Goal: Book appointment/travel/reservation

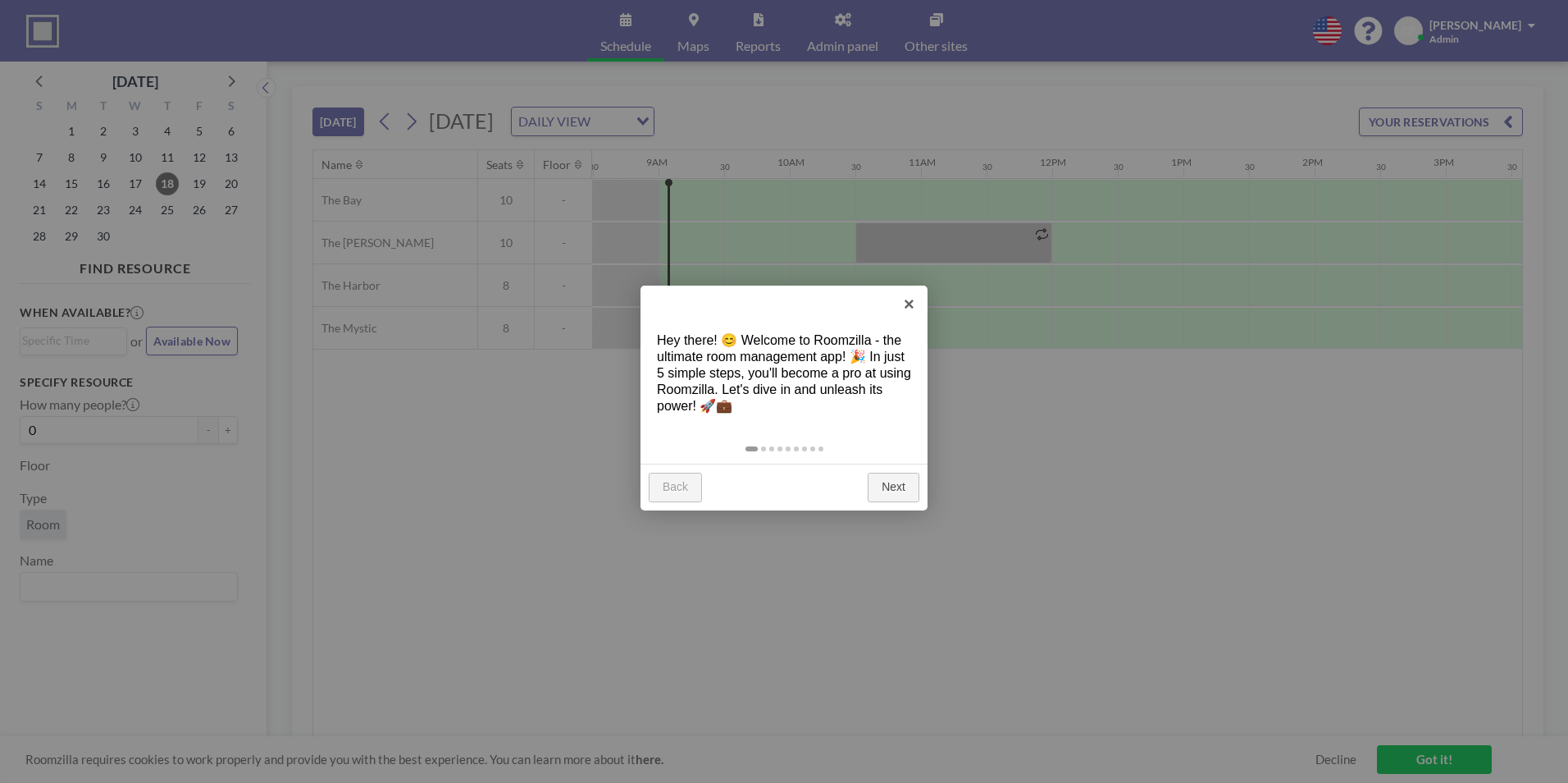
scroll to position [0, 1115]
click at [911, 299] on link "×" at bounding box center [909, 305] width 37 height 37
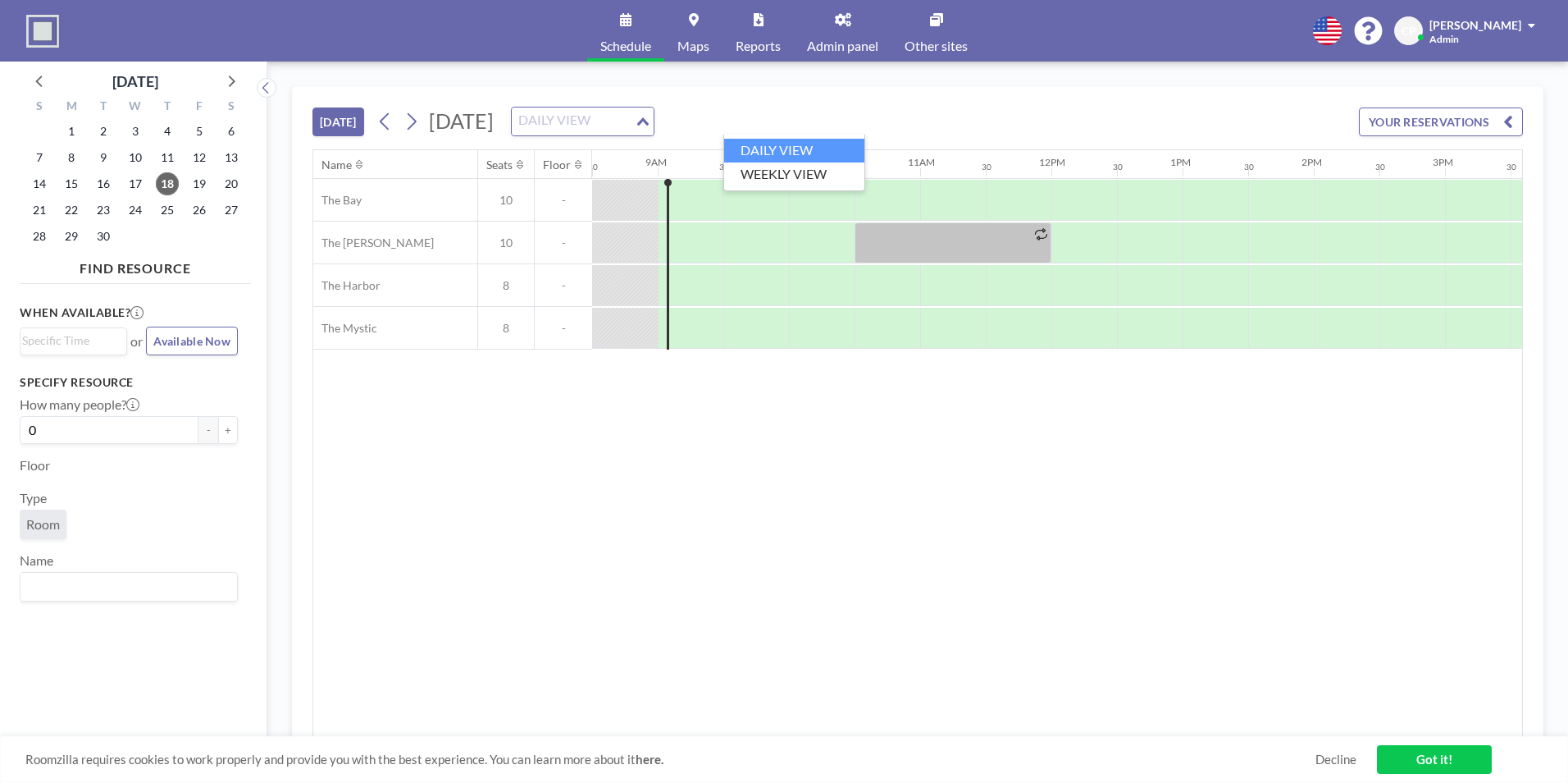
click at [649, 119] on icon "Search for option" at bounding box center [643, 121] width 12 height 8
click at [416, 124] on icon at bounding box center [412, 121] width 9 height 17
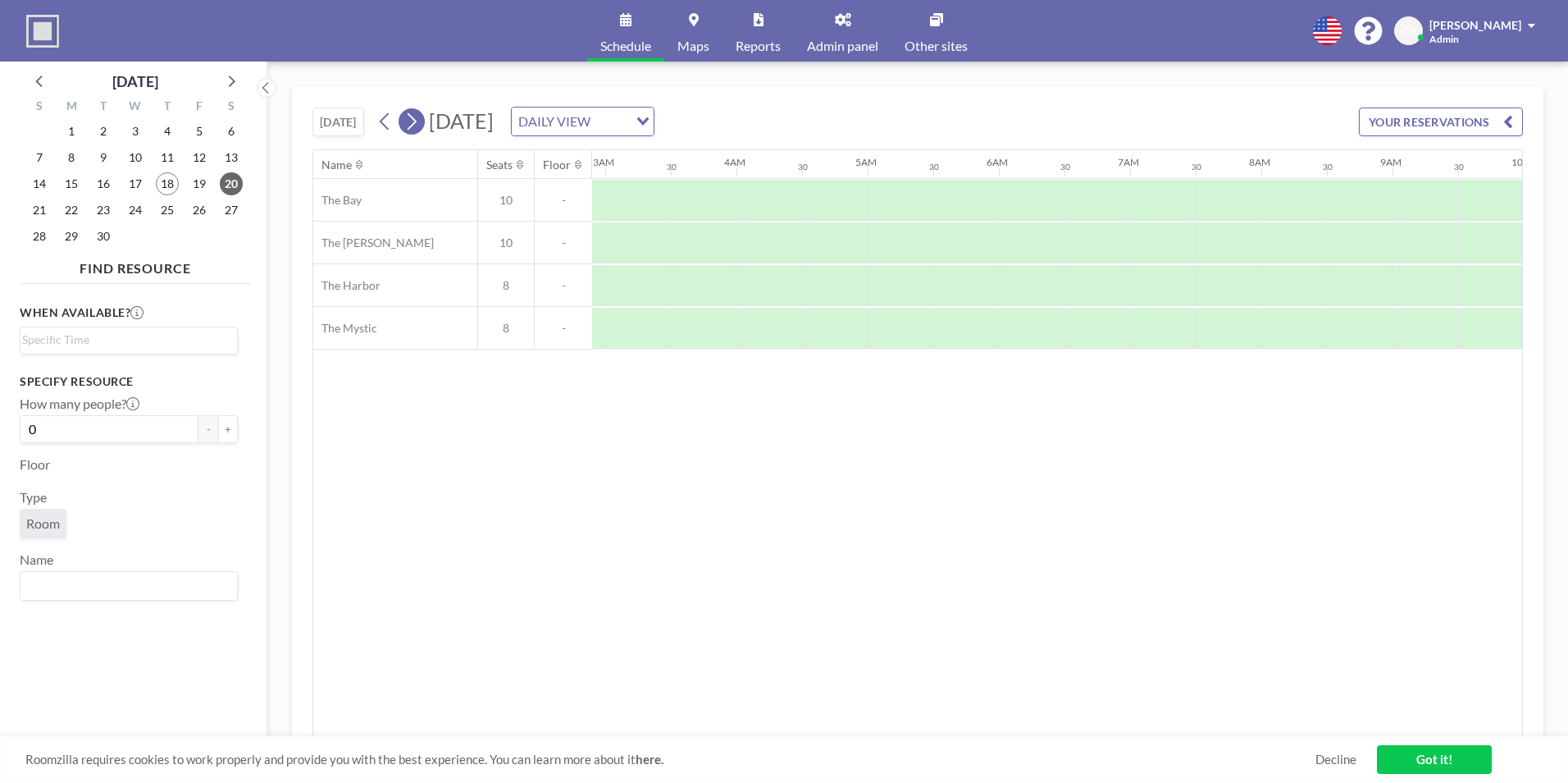
scroll to position [0, 886]
click at [416, 124] on icon at bounding box center [412, 121] width 9 height 17
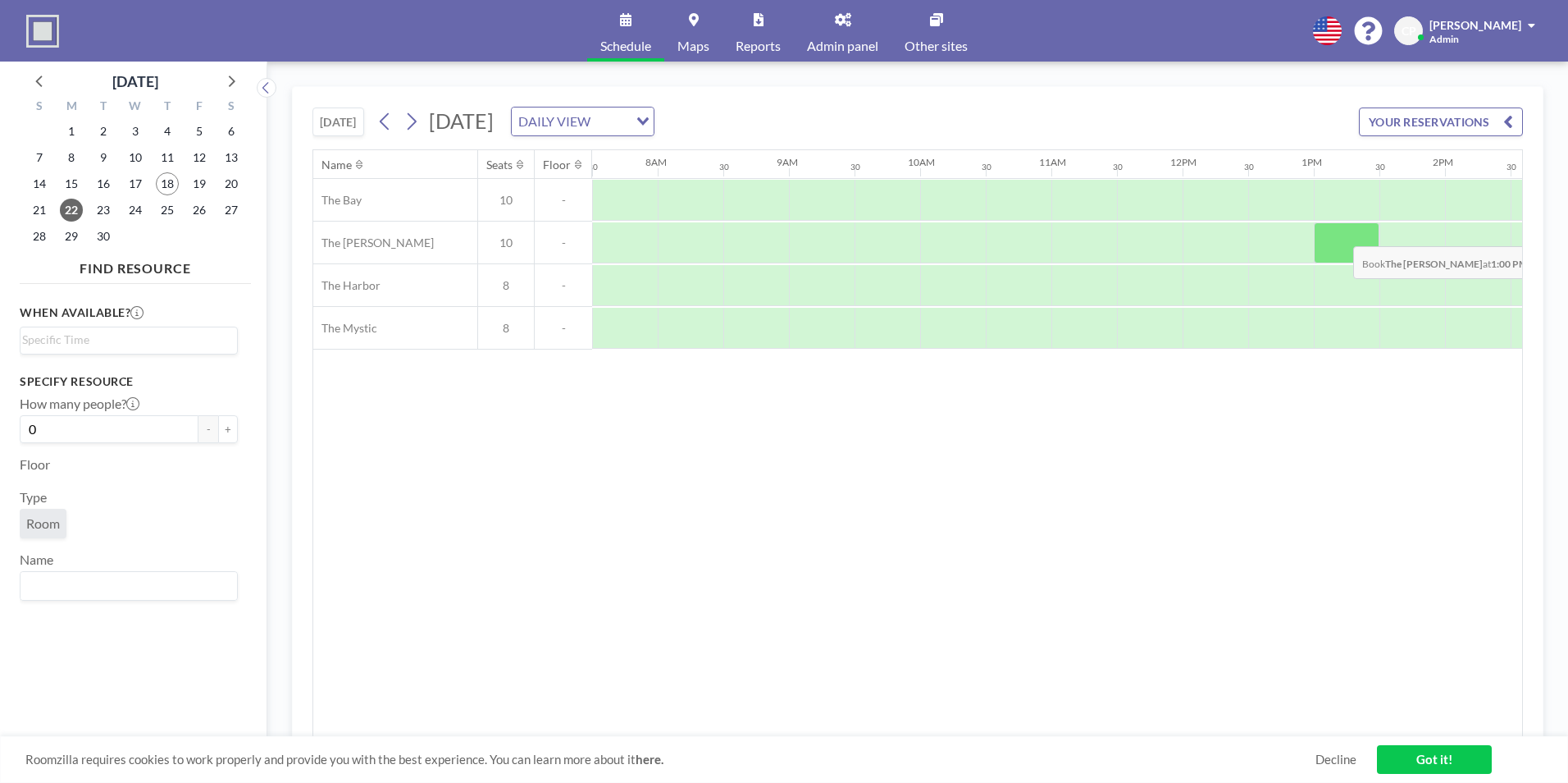
click at [1340, 234] on div at bounding box center [1346, 243] width 65 height 41
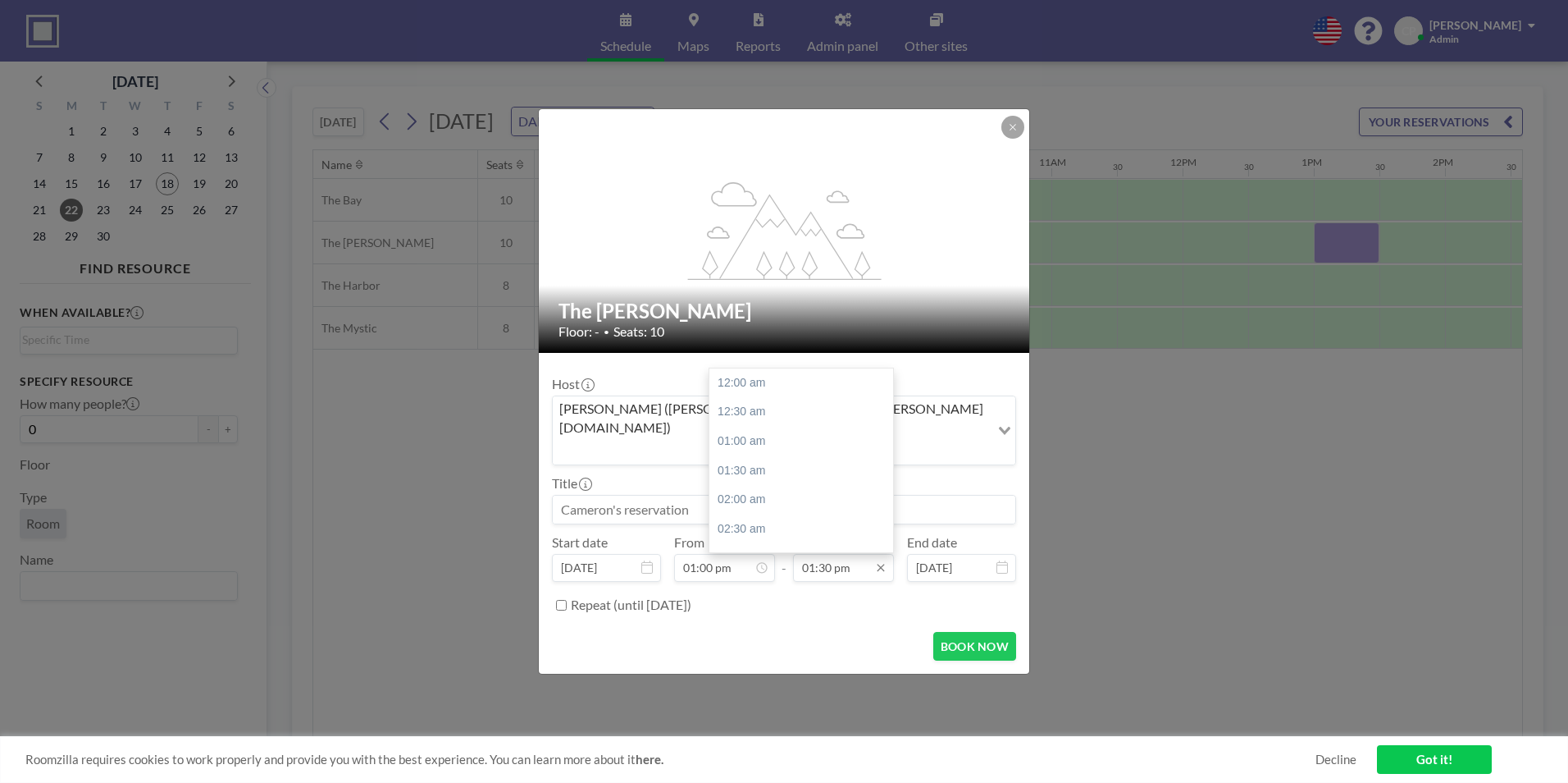
scroll to position [788, 0]
click at [811, 400] on div "02:00 pm" at bounding box center [806, 412] width 192 height 30
type input "02:00 pm"
click at [707, 495] on input at bounding box center [784, 509] width 462 height 28
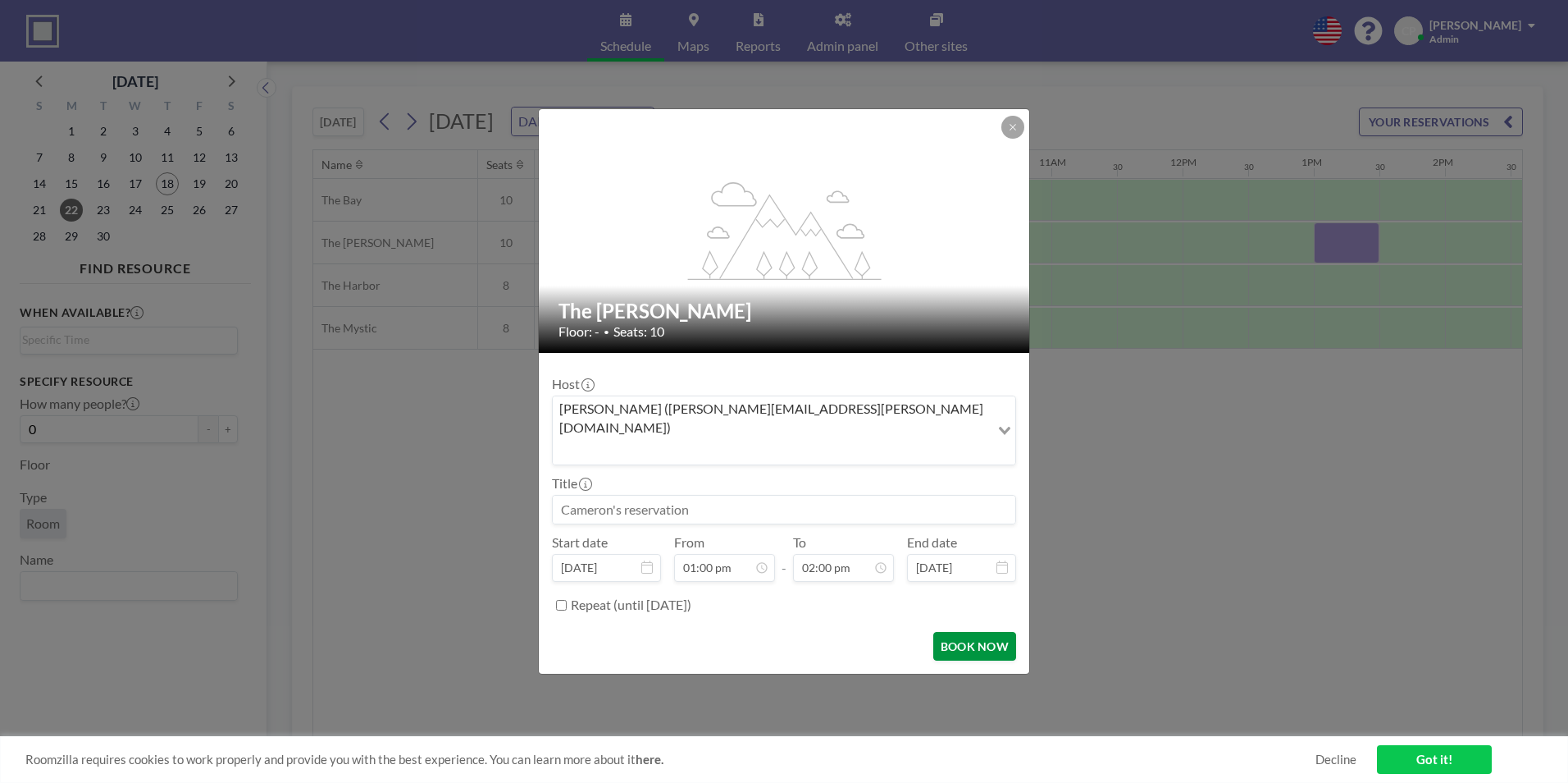
click at [994, 632] on button "BOOK NOW" at bounding box center [975, 646] width 83 height 29
